Goal: Task Accomplishment & Management: Use online tool/utility

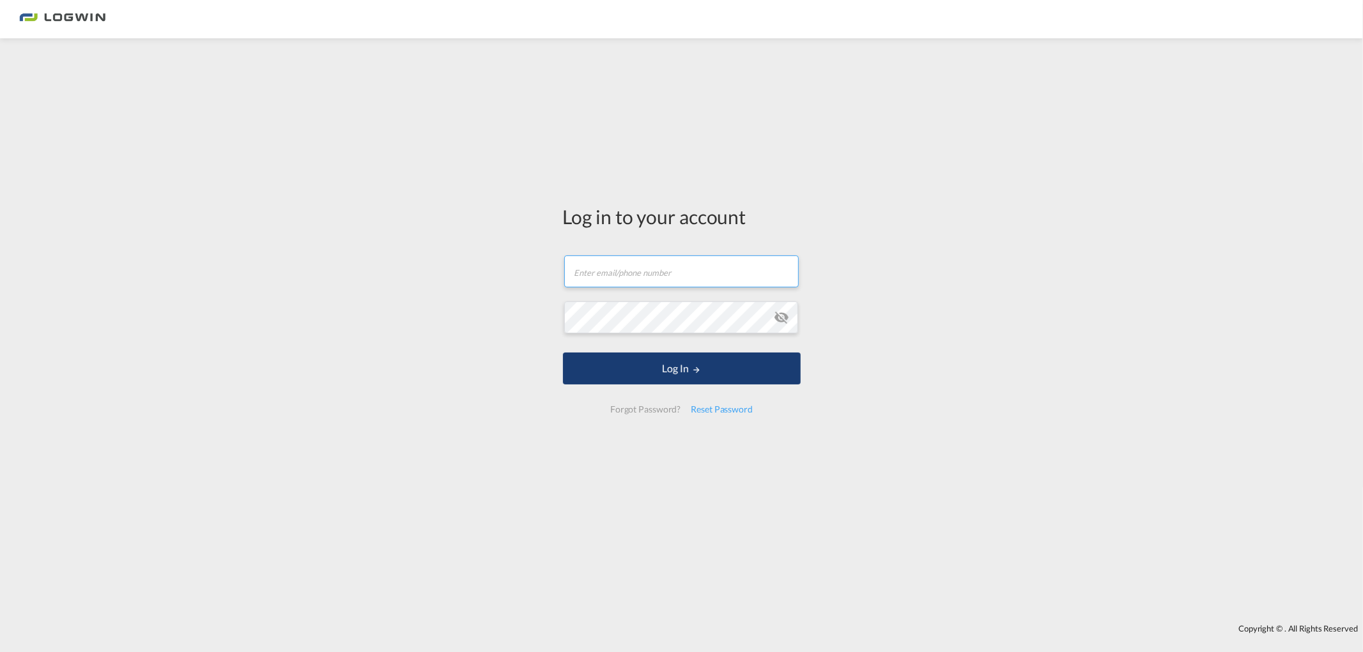
type input "[PERSON_NAME][EMAIL_ADDRESS][PERSON_NAME][DOMAIN_NAME]"
click at [660, 365] on button "Log In" at bounding box center [682, 369] width 238 height 32
